Goal: Information Seeking & Learning: Learn about a topic

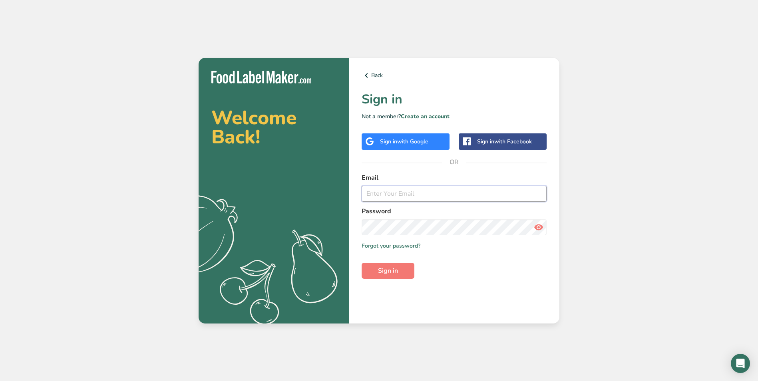
click at [390, 193] on input "email" at bounding box center [454, 194] width 185 height 16
type input "[EMAIL_ADDRESS][DOMAIN_NAME]"
click at [381, 266] on span "Sign in" at bounding box center [388, 271] width 20 height 10
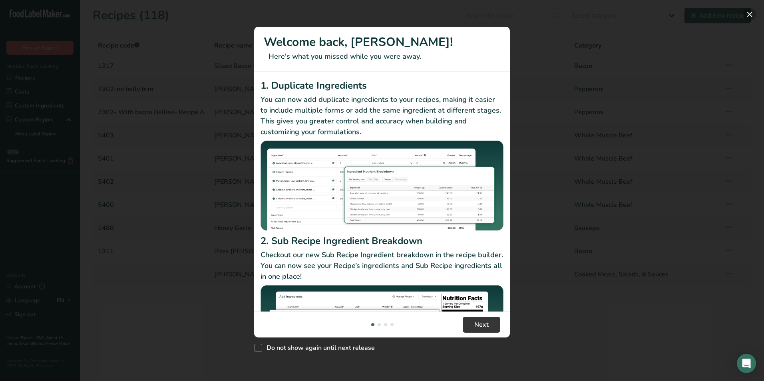
click at [751, 10] on button "New Features" at bounding box center [749, 14] width 13 height 13
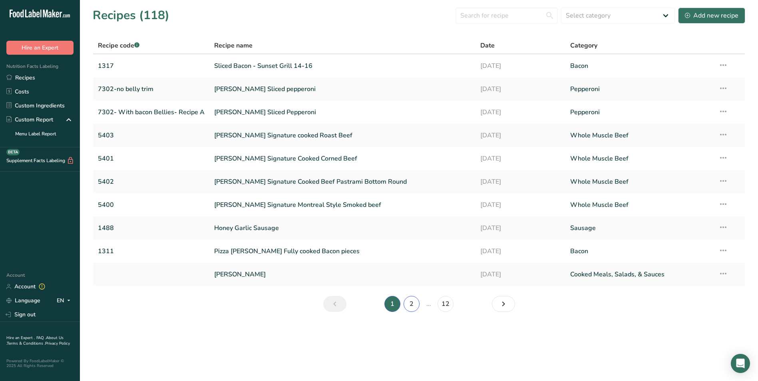
click at [408, 304] on link "2" at bounding box center [411, 304] width 16 height 16
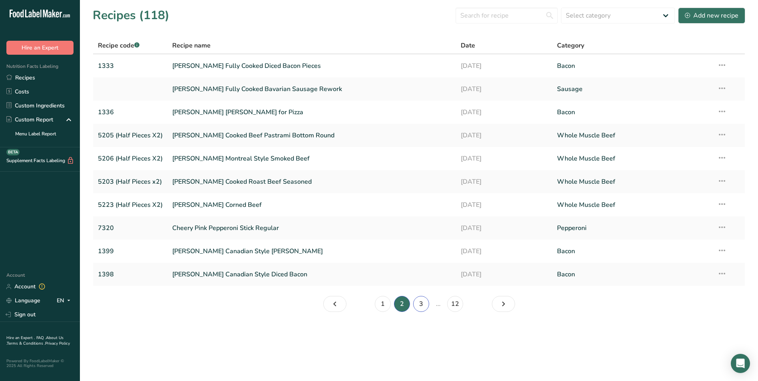
click at [422, 303] on link "3" at bounding box center [421, 304] width 16 height 16
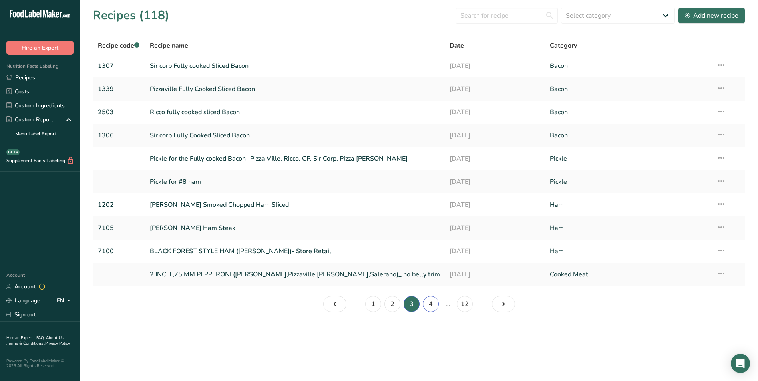
click at [429, 302] on link "4" at bounding box center [431, 304] width 16 height 16
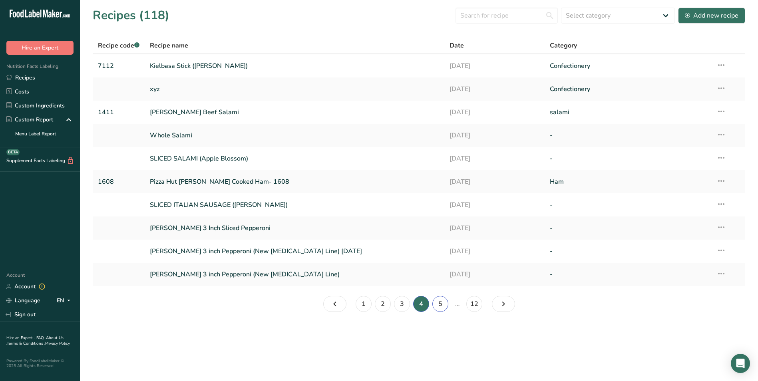
click at [437, 301] on link "5" at bounding box center [440, 304] width 16 height 16
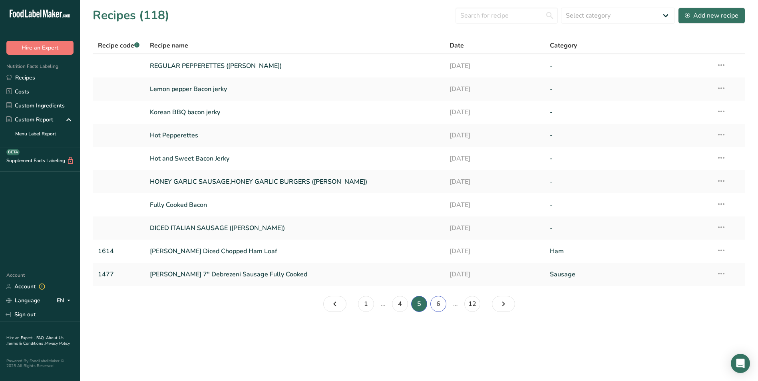
click at [437, 302] on link "6" at bounding box center [438, 304] width 16 height 16
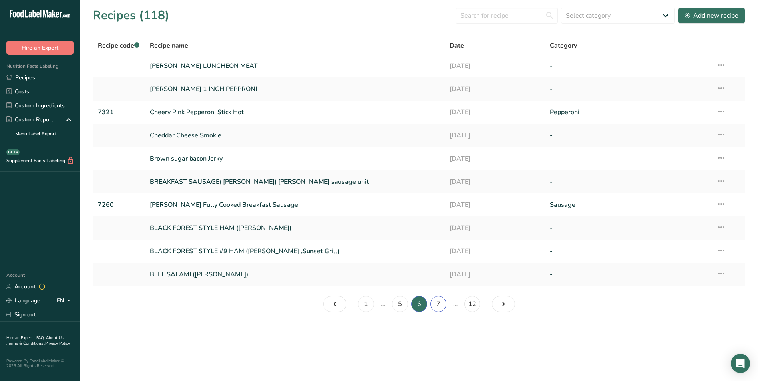
click at [438, 304] on link "7" at bounding box center [438, 304] width 16 height 16
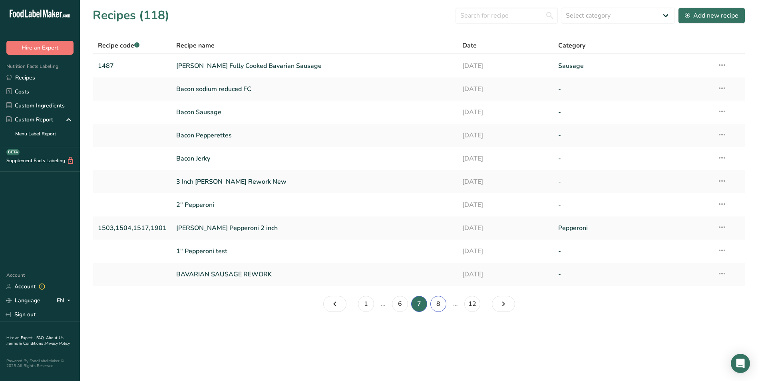
click at [437, 301] on link "8" at bounding box center [438, 304] width 16 height 16
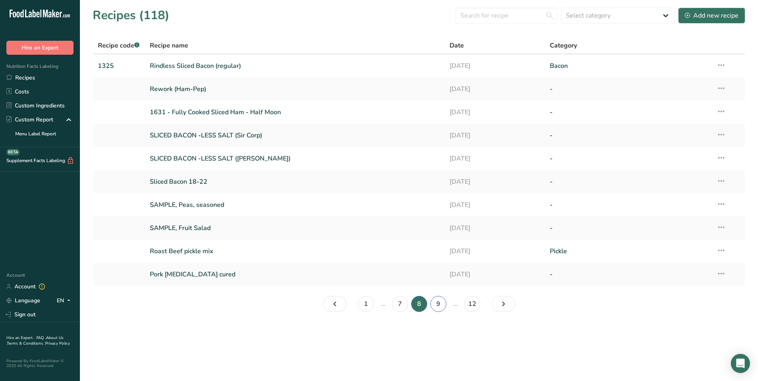
click at [438, 304] on link "9" at bounding box center [438, 304] width 16 height 16
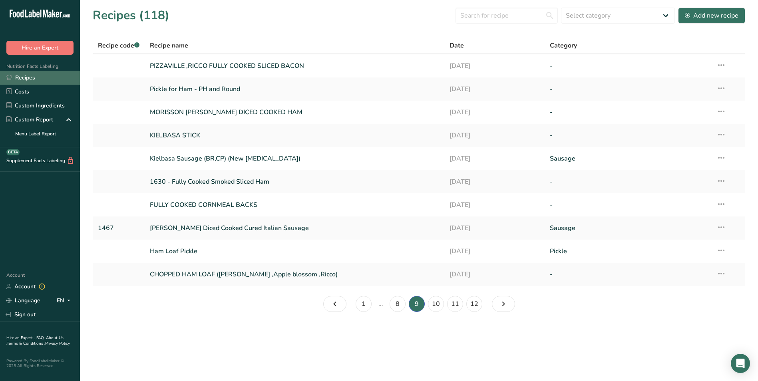
click at [19, 77] on link "Recipes" at bounding box center [40, 78] width 80 height 14
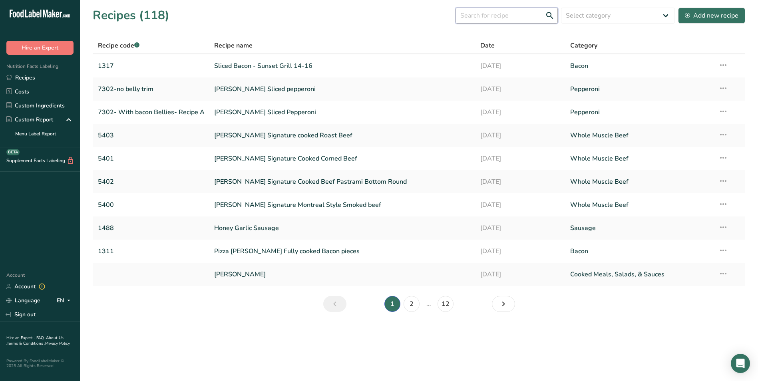
click at [510, 16] on input "text" at bounding box center [506, 16] width 102 height 16
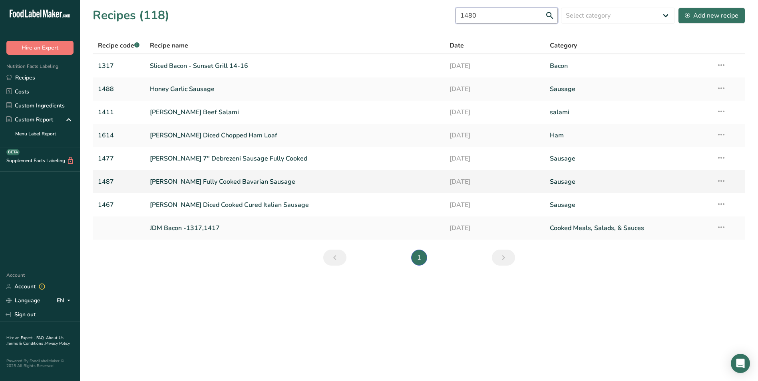
type input "1480"
click at [244, 183] on link "[PERSON_NAME] Fully Cooked Bavarian Sausage" at bounding box center [295, 181] width 290 height 17
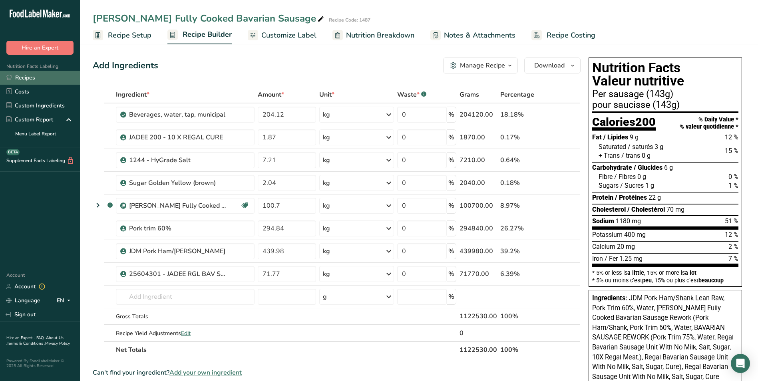
click at [31, 77] on link "Recipes" at bounding box center [40, 78] width 80 height 14
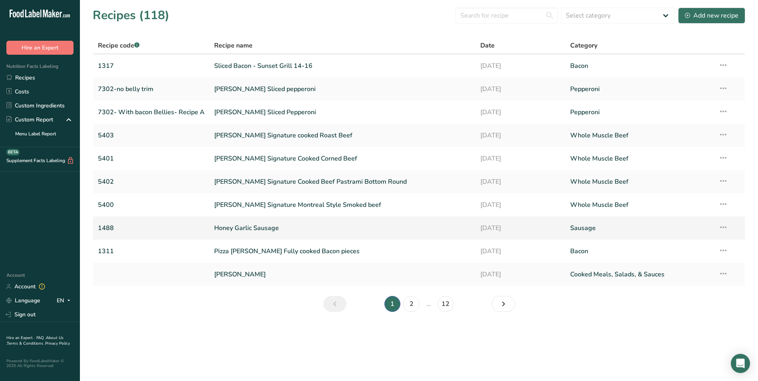
click at [261, 227] on link "Honey Garlic Sausage" at bounding box center [342, 228] width 256 height 17
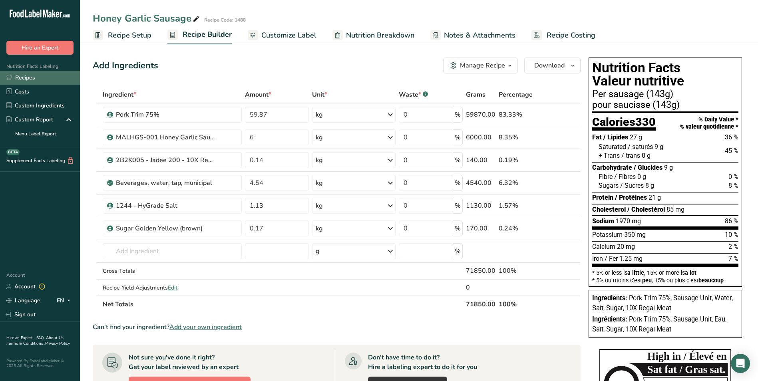
click at [24, 76] on link "Recipes" at bounding box center [40, 78] width 80 height 14
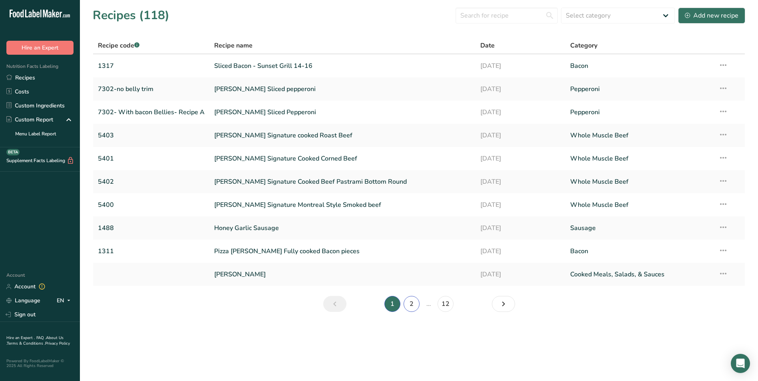
click at [410, 304] on link "2" at bounding box center [411, 304] width 16 height 16
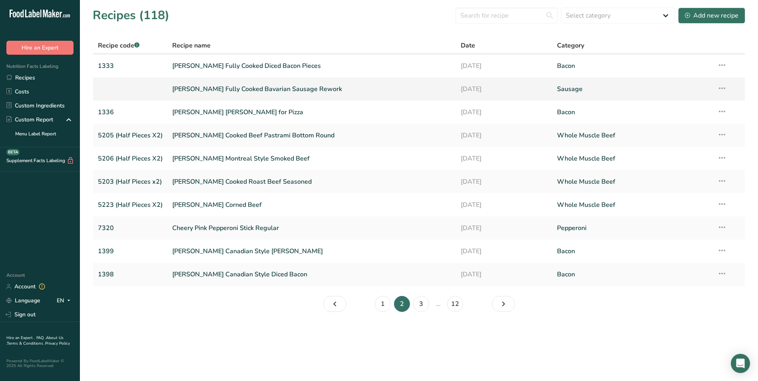
click at [294, 90] on link "[PERSON_NAME] Fully Cooked Bavarian Sausage Rework" at bounding box center [311, 89] width 279 height 17
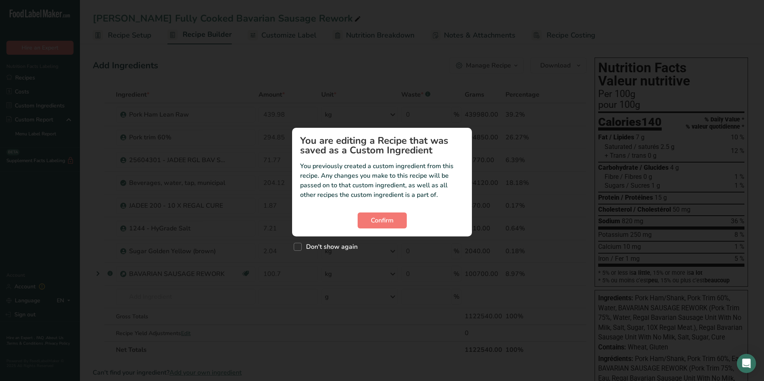
drag, startPoint x: 438, startPoint y: 291, endPoint x: 385, endPoint y: 288, distance: 53.6
click at [382, 290] on div "Custom ingredient modal" at bounding box center [382, 190] width 764 height 381
click at [386, 217] on span "Confirm" at bounding box center [382, 221] width 23 height 10
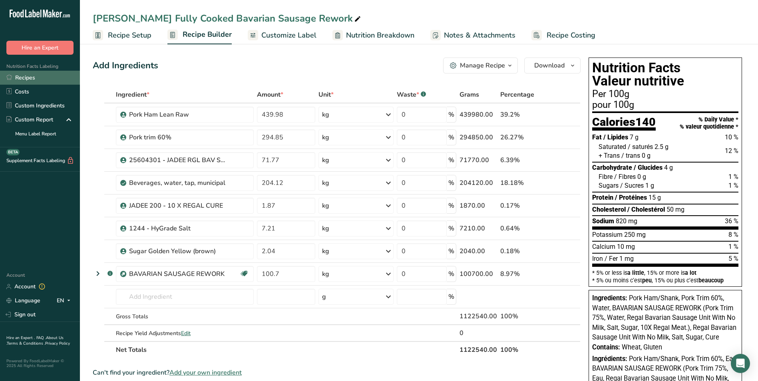
click at [29, 74] on link "Recipes" at bounding box center [40, 78] width 80 height 14
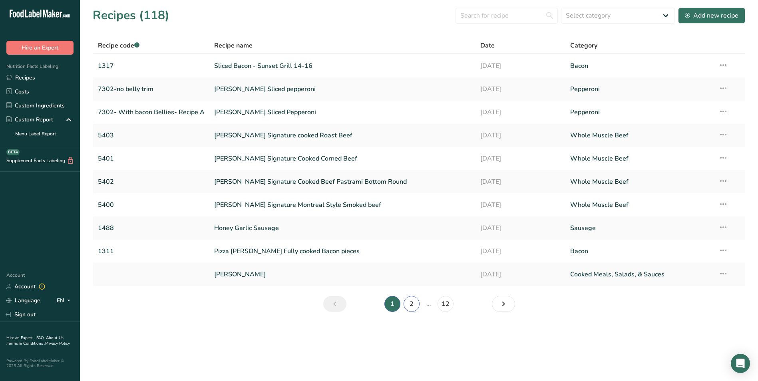
click at [413, 304] on link "2" at bounding box center [411, 304] width 16 height 16
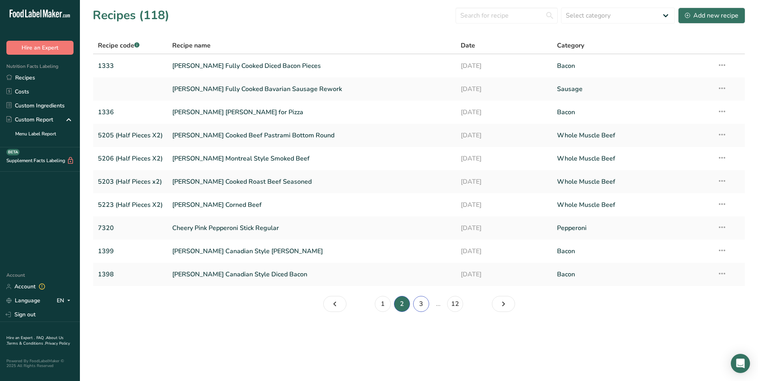
click at [417, 304] on link "3" at bounding box center [421, 304] width 16 height 16
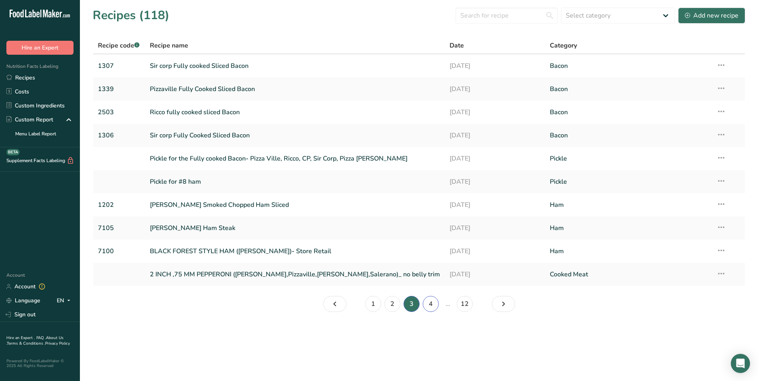
click at [432, 302] on link "4" at bounding box center [431, 304] width 16 height 16
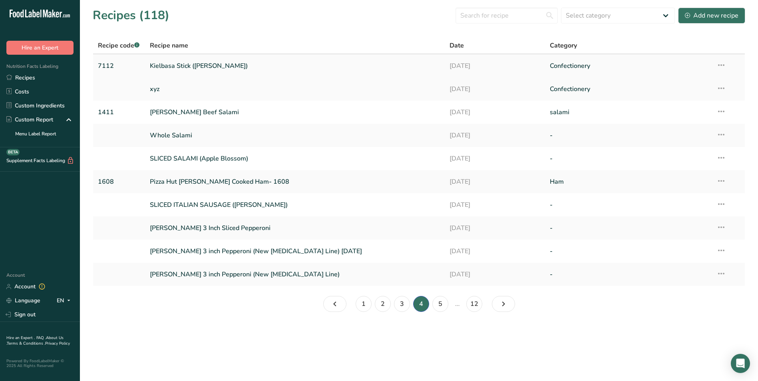
click at [165, 64] on link "Kielbasa Stick ([PERSON_NAME])" at bounding box center [295, 66] width 290 height 17
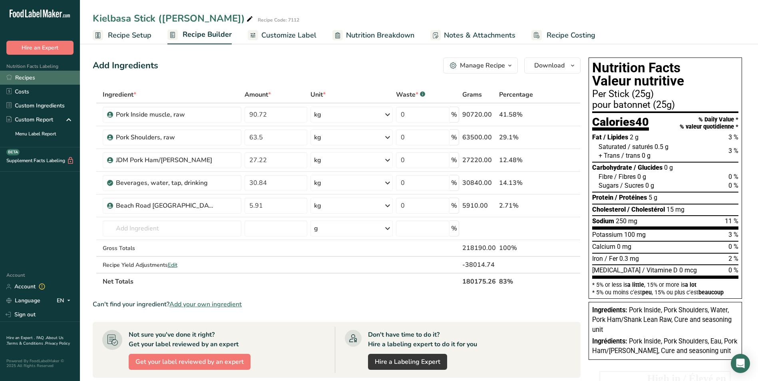
click at [27, 77] on link "Recipes" at bounding box center [40, 78] width 80 height 14
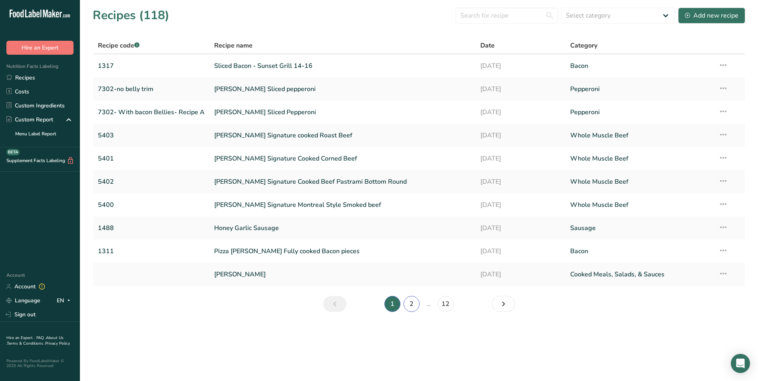
click at [411, 304] on link "2" at bounding box center [411, 304] width 16 height 16
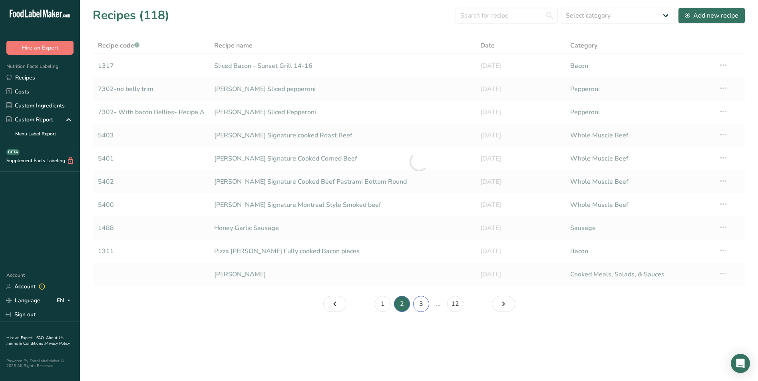
click at [420, 302] on link "3" at bounding box center [421, 304] width 16 height 16
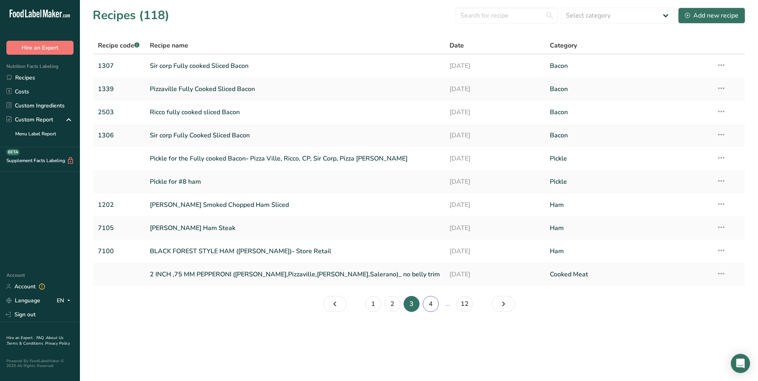
click at [427, 305] on link "4" at bounding box center [431, 304] width 16 height 16
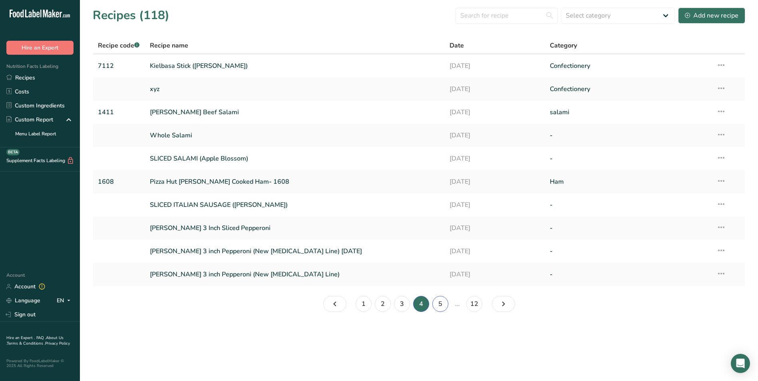
click at [437, 303] on link "5" at bounding box center [440, 304] width 16 height 16
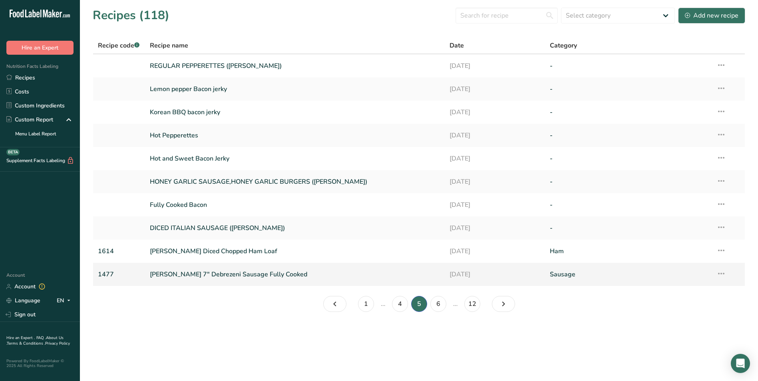
click at [202, 276] on link "[PERSON_NAME] 7" Debrezeni Sausage Fully Cooked" at bounding box center [295, 274] width 290 height 17
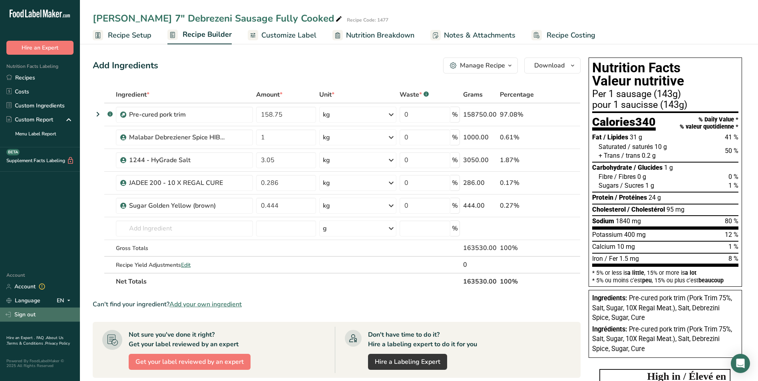
click at [24, 313] on link "Sign out" at bounding box center [40, 315] width 80 height 14
